Goal: Transaction & Acquisition: Book appointment/travel/reservation

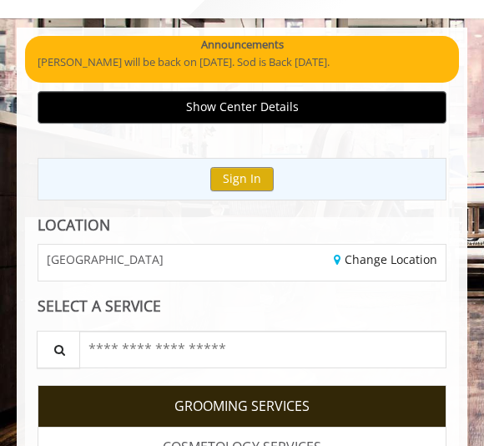
scroll to position [100, 0]
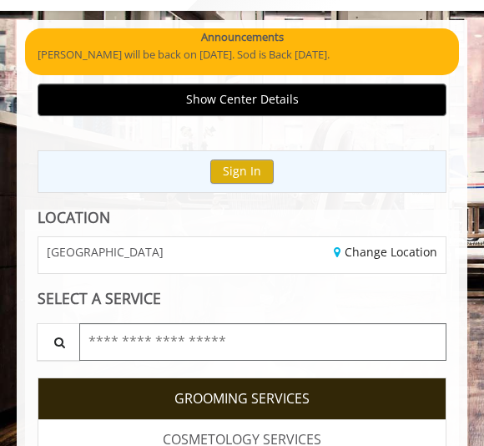
click at [381, 340] on input "text" at bounding box center [262, 342] width 367 height 38
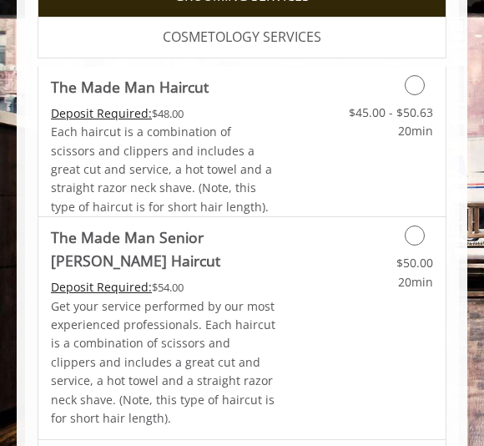
scroll to position [502, 0]
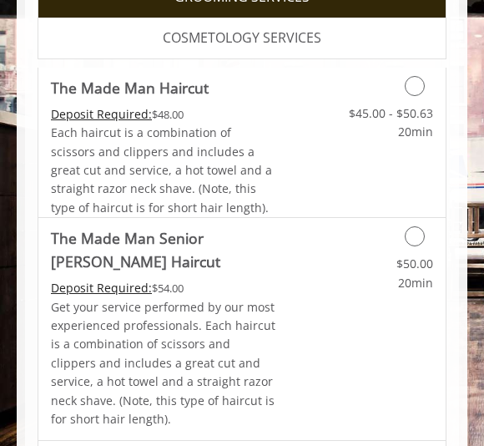
click at [418, 81] on icon "Grooming services" at bounding box center [415, 86] width 20 height 20
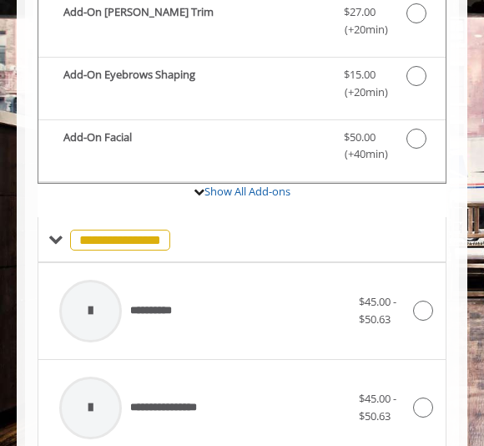
scroll to position [684, 0]
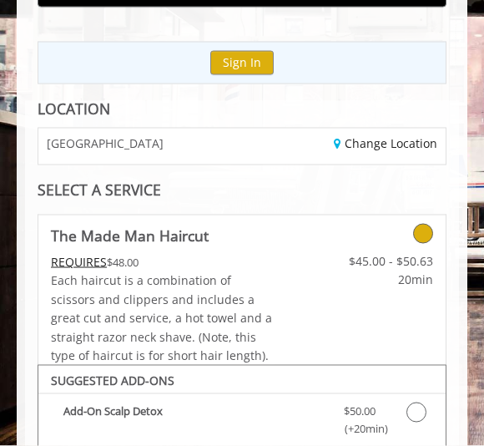
click at [420, 228] on icon at bounding box center [423, 234] width 20 height 20
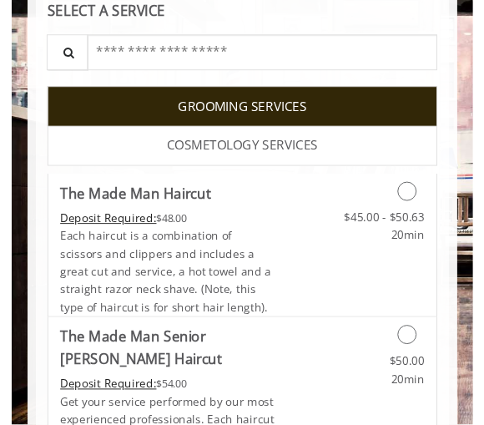
scroll to position [387, 0]
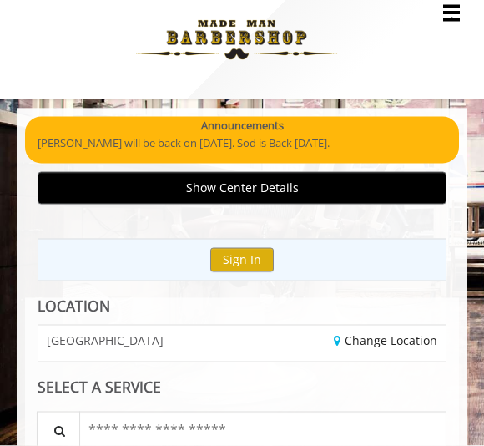
click at [359, 188] on button "Show Center Details" at bounding box center [242, 188] width 409 height 33
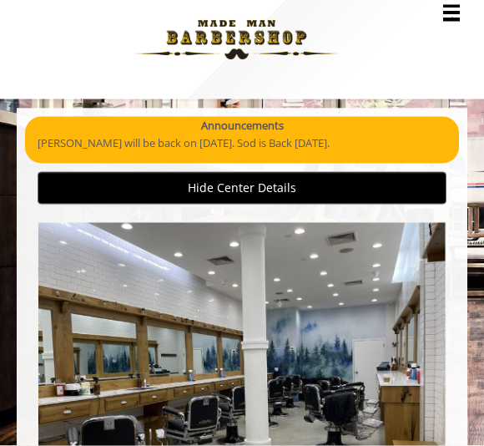
scroll to position [13, 0]
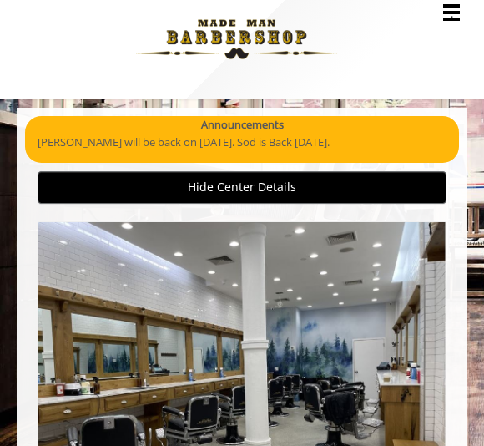
click at [426, 188] on button "Hide Center Details" at bounding box center [242, 187] width 409 height 33
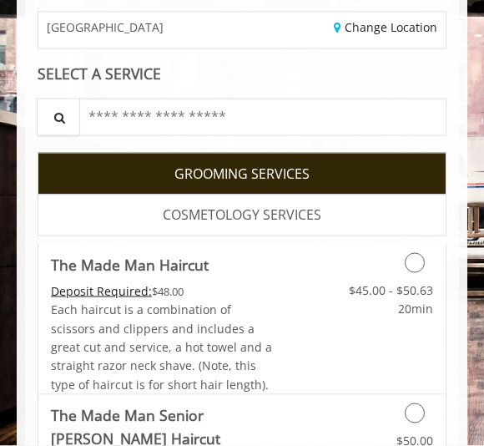
scroll to position [325, 0]
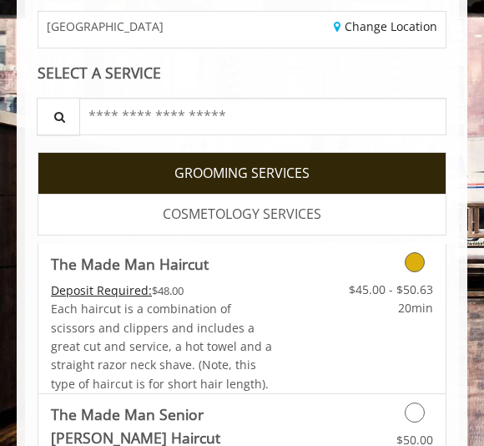
click at [424, 244] on link "Grooming services" at bounding box center [388, 248] width 89 height 8
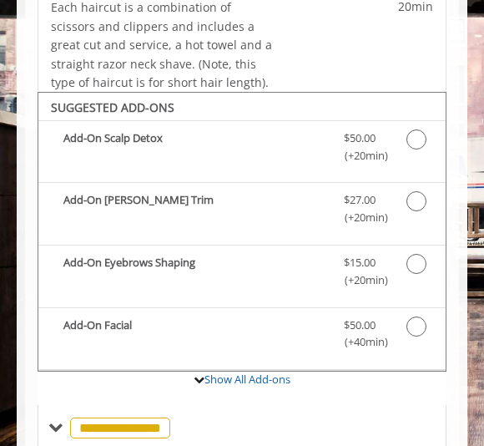
scroll to position [568, 0]
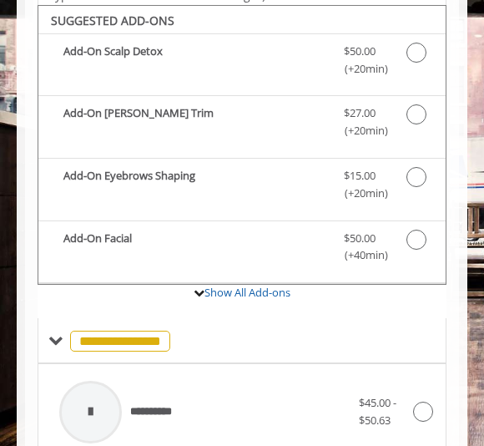
click at [265, 269] on div "Add-On Facial Discounted Price $50.00 (+40min )" at bounding box center [241, 252] width 407 height 63
click at [424, 229] on icon "The Made Man Haircut Add-onS" at bounding box center [416, 239] width 20 height 20
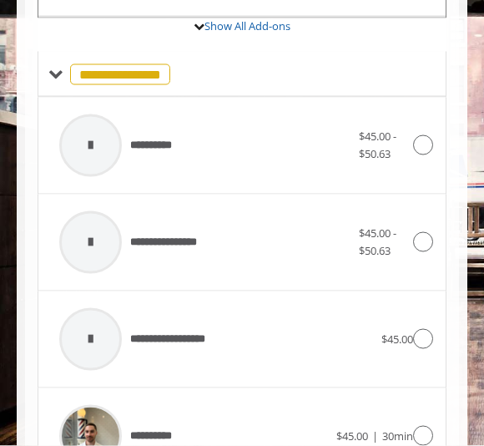
scroll to position [835, 0]
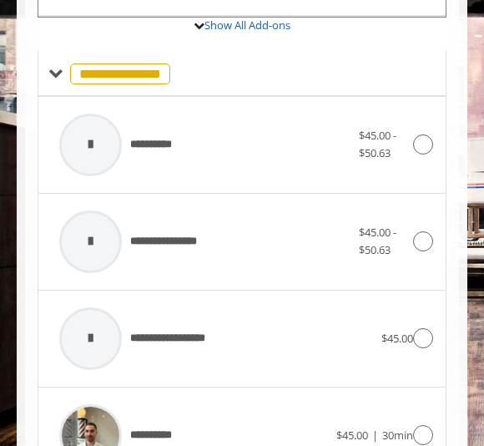
click at [408, 240] on span "$45.00 - $50.63" at bounding box center [386, 241] width 54 height 35
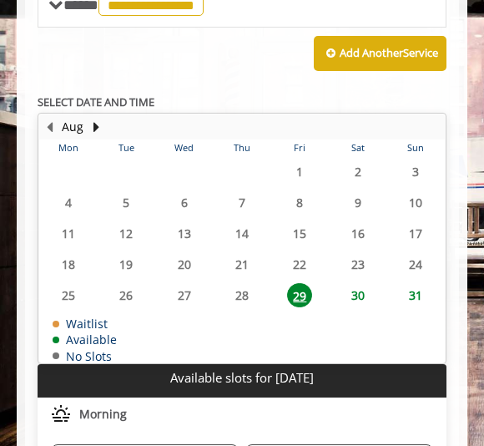
scroll to position [865, 0]
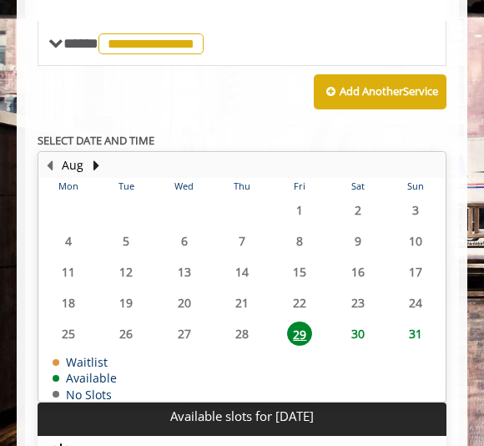
click at [96, 156] on button "Next Month" at bounding box center [95, 165] width 13 height 18
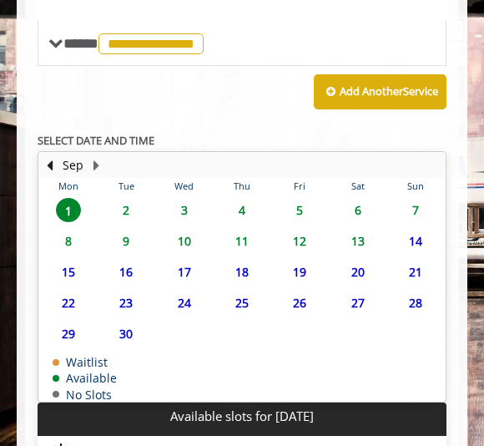
click at [129, 198] on span "2" at bounding box center [125, 210] width 25 height 24
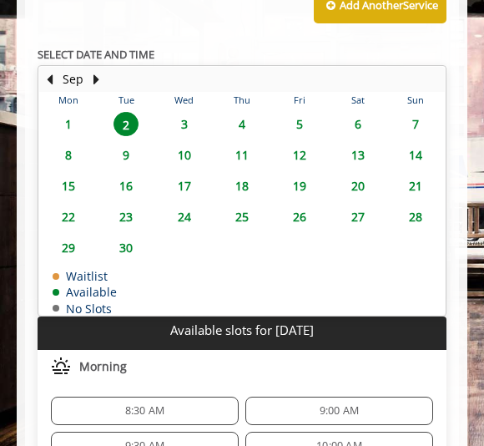
scroll to position [1174, 0]
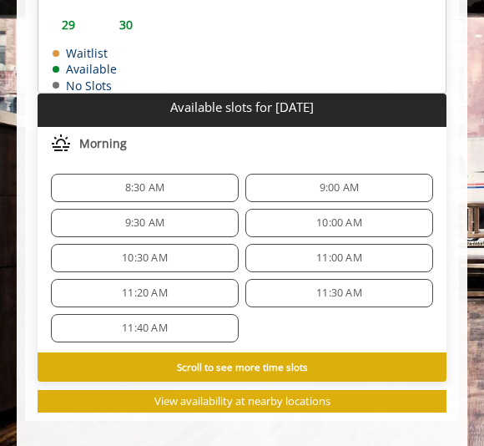
click at [382, 352] on div "Scroll to see more time slots" at bounding box center [242, 366] width 409 height 29
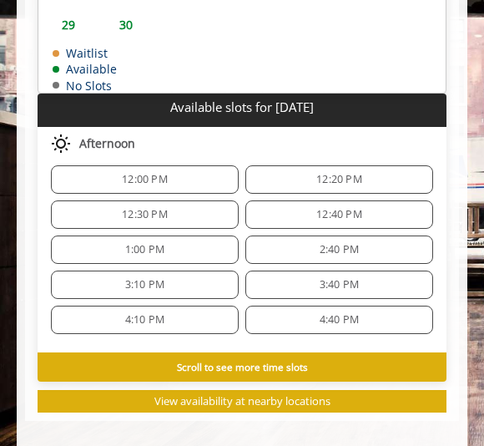
scroll to position [227, 0]
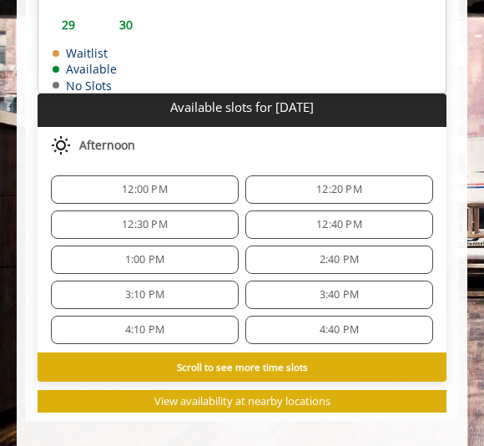
click at [410, 253] on span "2:40 PM" at bounding box center [339, 259] width 173 height 13
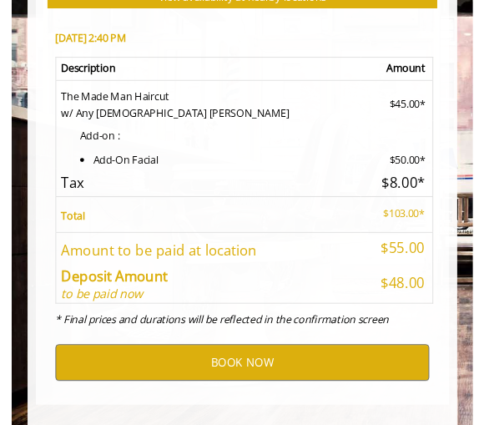
scroll to position [1095, 0]
